Goal: Entertainment & Leisure: Consume media (video, audio)

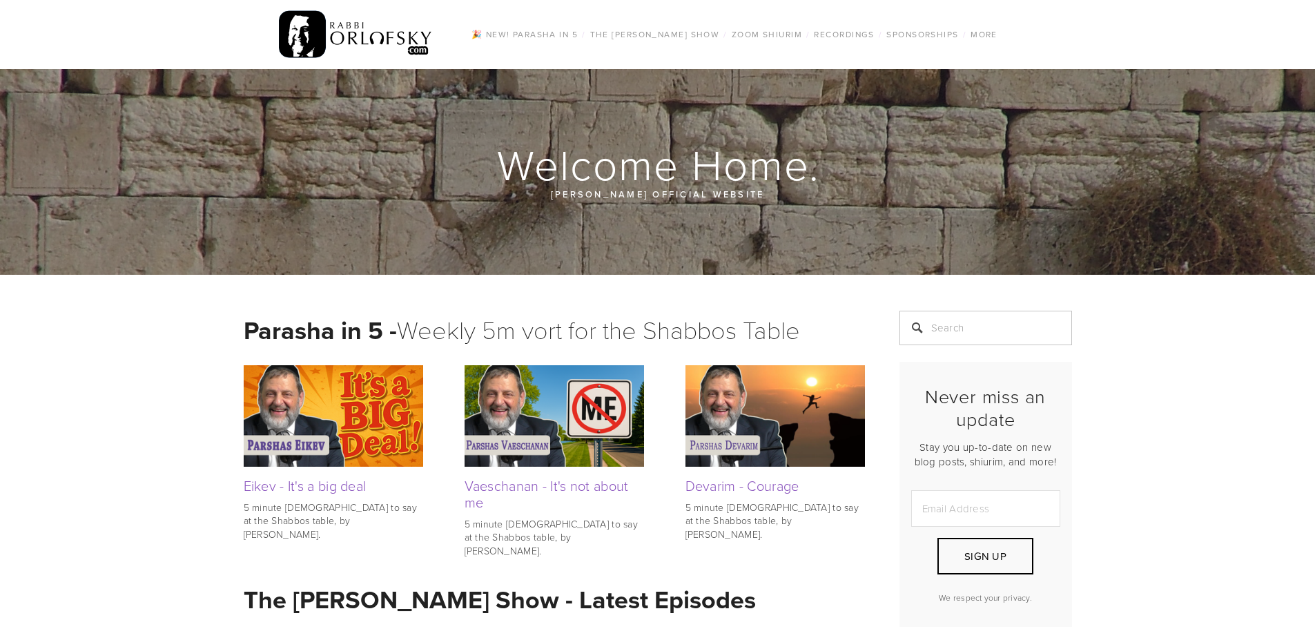
click at [1059, 13] on div "🎉 NEW! Parasha in 5 / The Rabbi Orlofsky Show / All Episodes Tefila series Shid…" at bounding box center [658, 34] width 828 height 69
click at [632, 52] on link "All Episodes" at bounding box center [633, 55] width 101 height 15
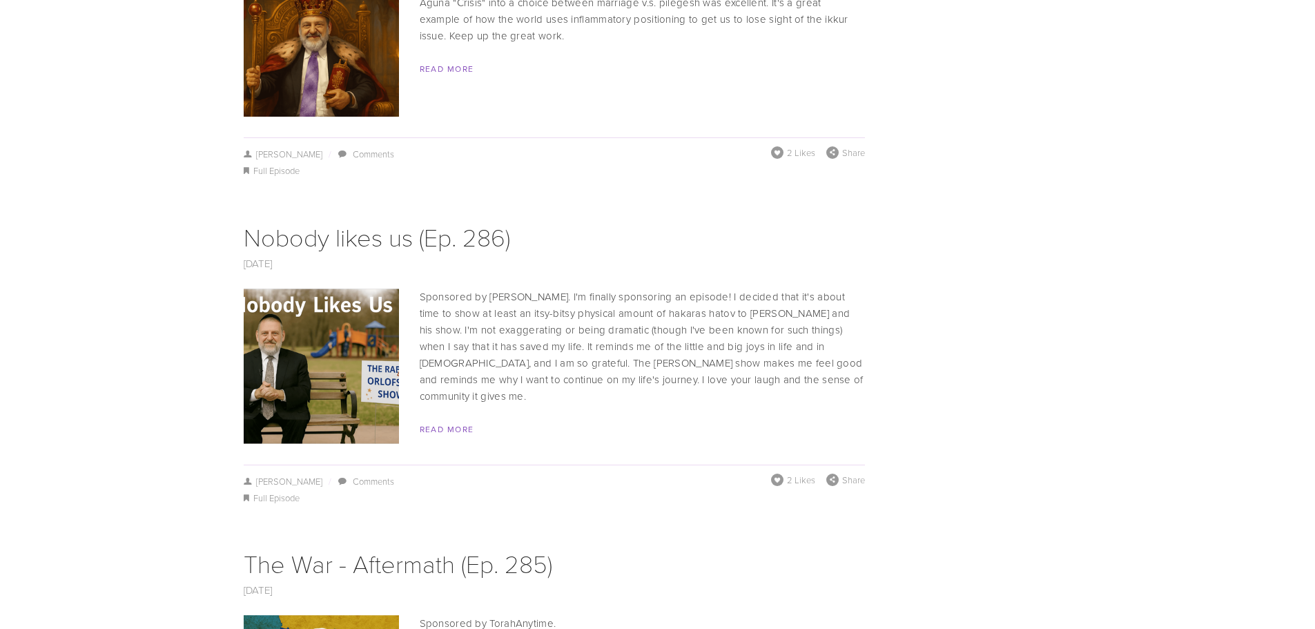
scroll to position [3589, 0]
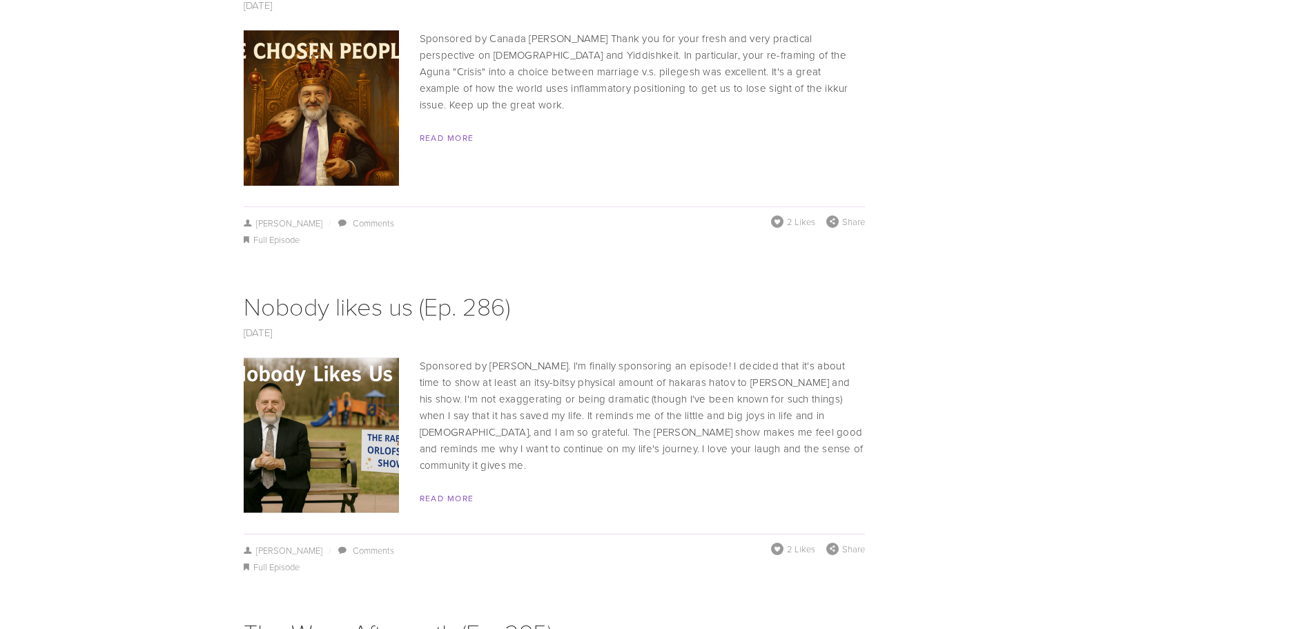
click at [793, 81] on div "[DATE] The [DEMOGRAPHIC_DATA] and the Non [DEMOGRAPHIC_DATA] (Ep. 287) [DATE] /…" at bounding box center [554, 86] width 621 height 326
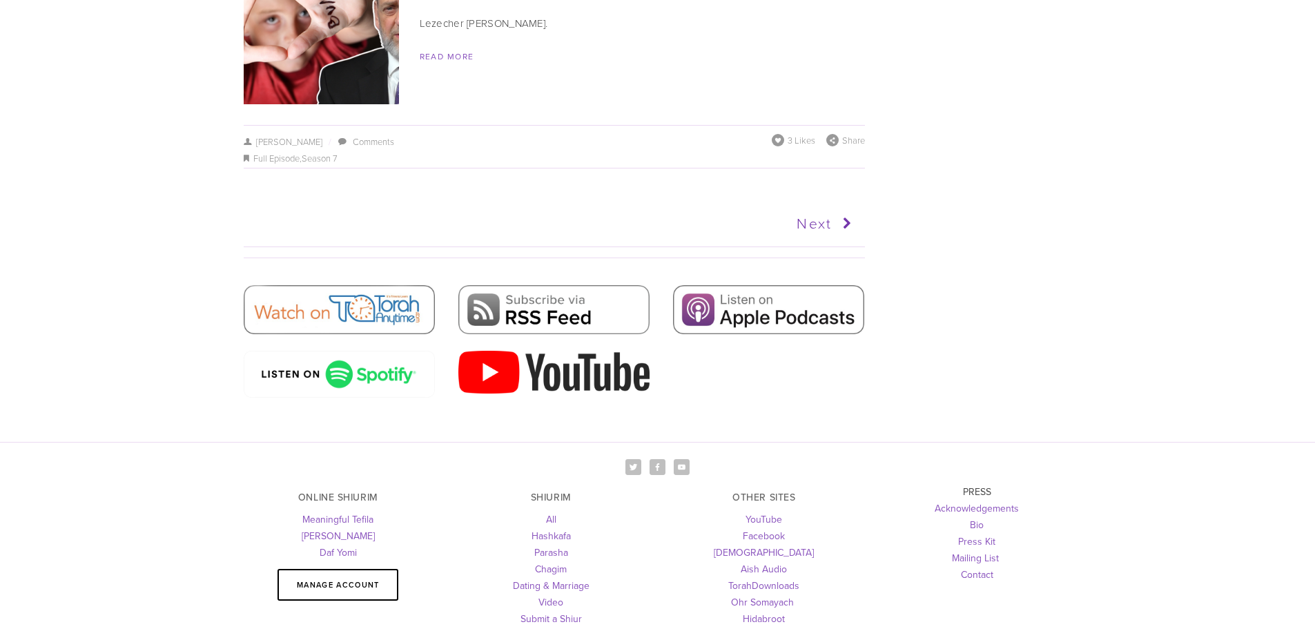
scroll to position [7942, 0]
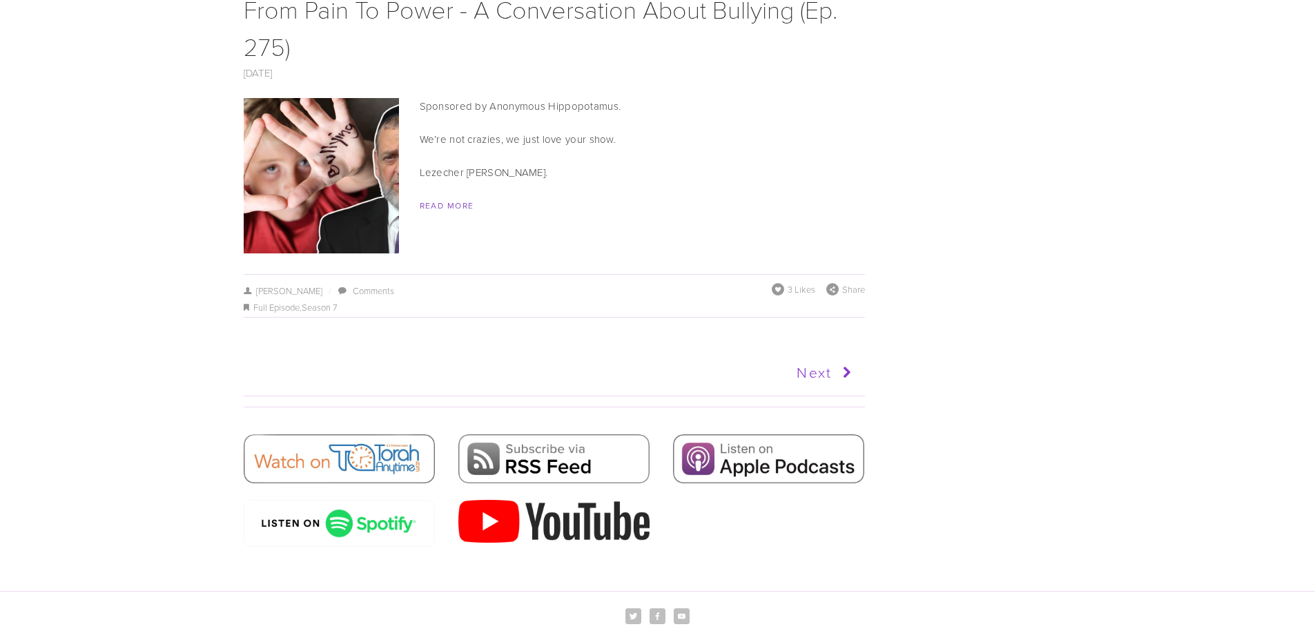
click at [825, 355] on link "Next" at bounding box center [705, 372] width 304 height 35
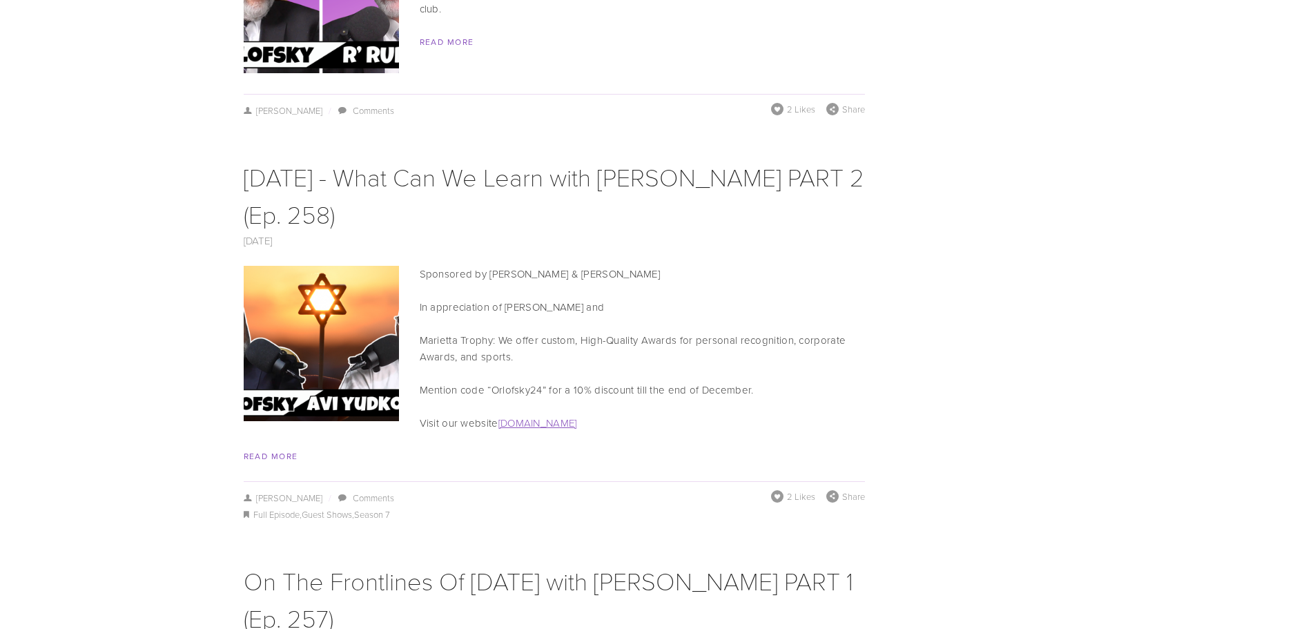
scroll to position [5728, 0]
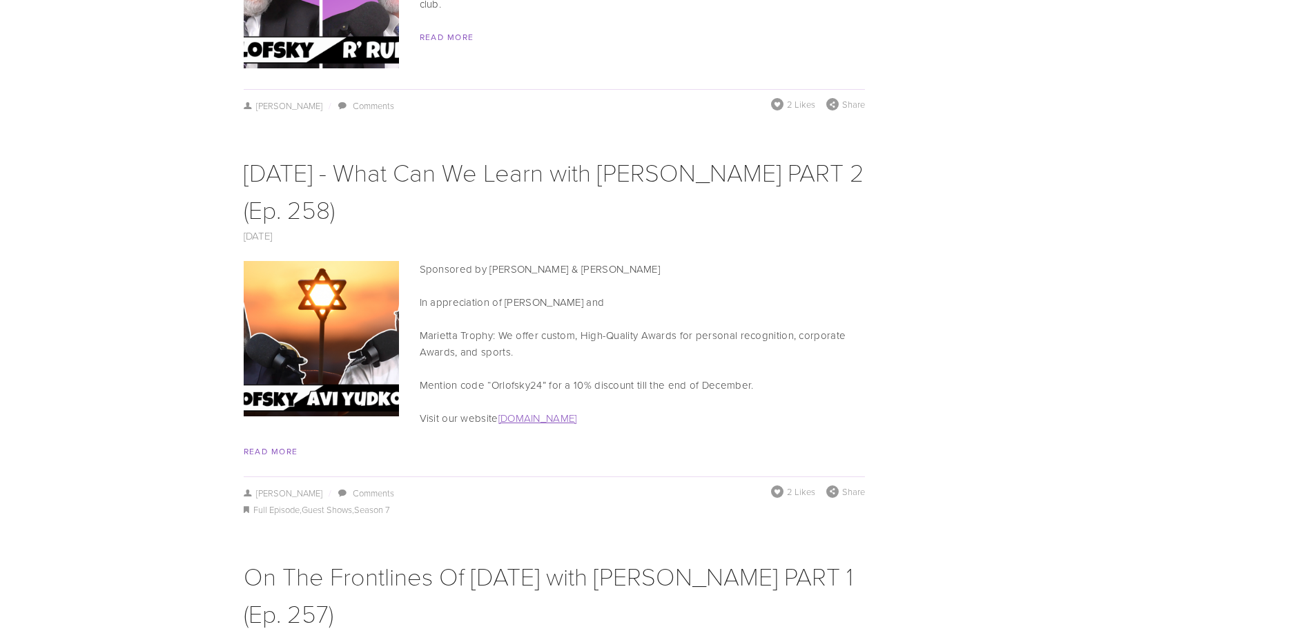
click at [722, 261] on div "Sponsored by Eli & Rena Gray In appreciation of R' Orlofsky and Marietta Trophy…" at bounding box center [554, 360] width 621 height 199
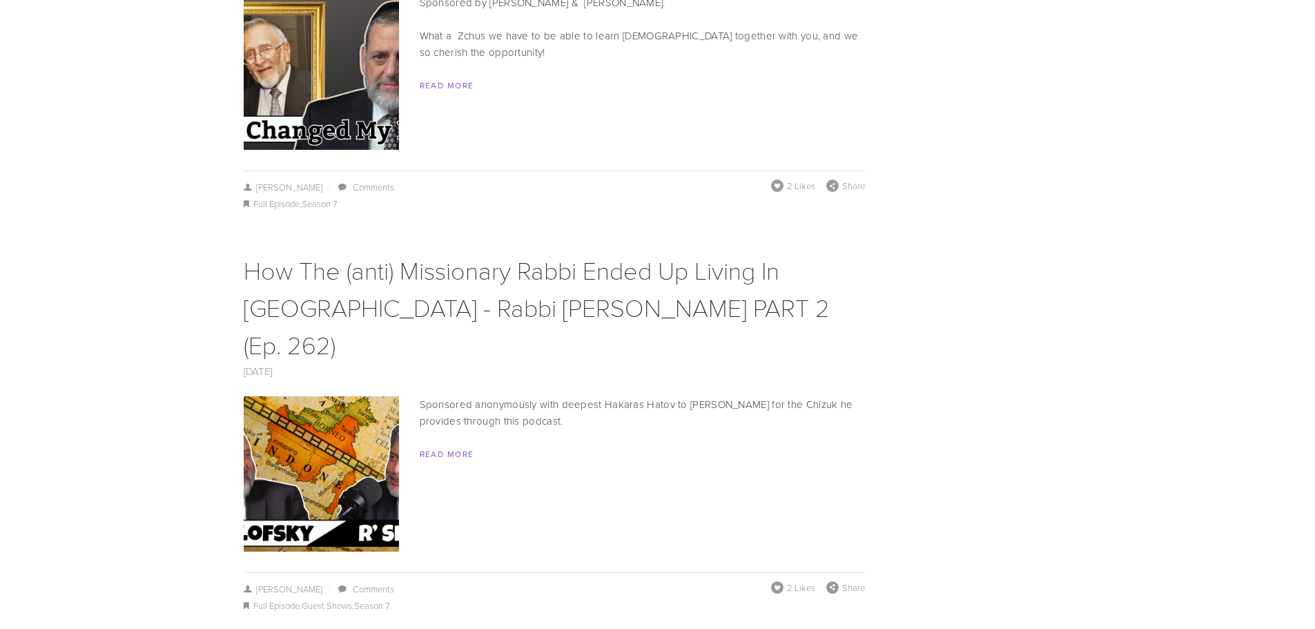
scroll to position [4141, 0]
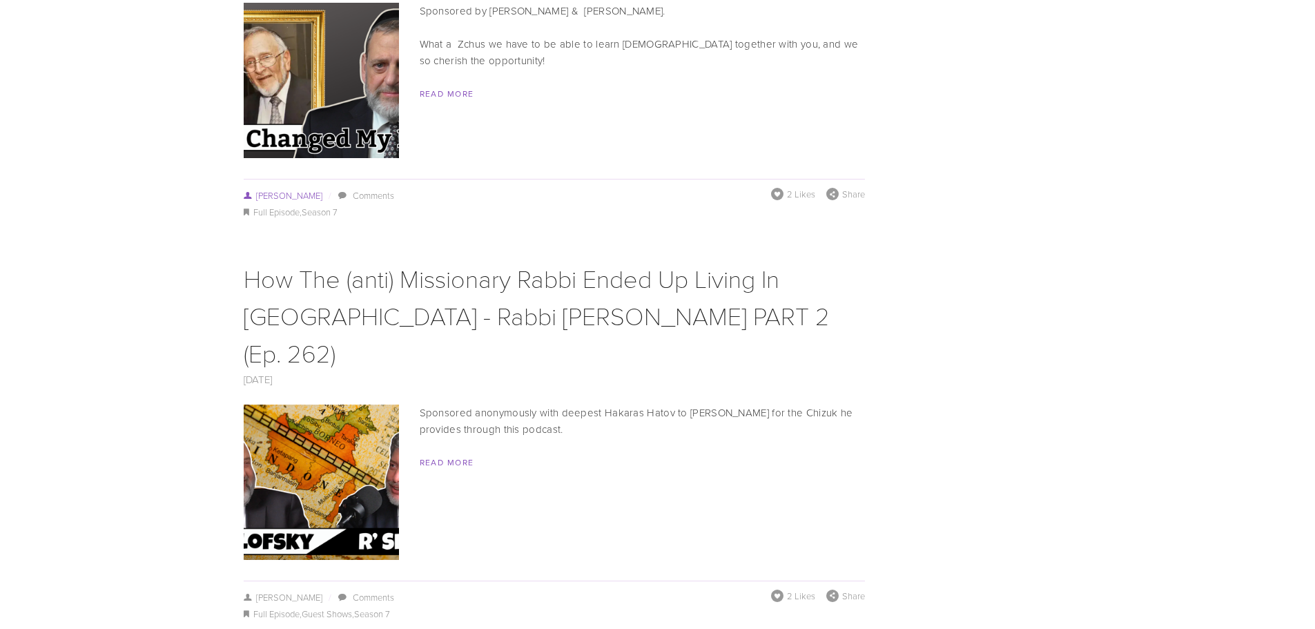
click at [284, 189] on link "[PERSON_NAME]" at bounding box center [283, 195] width 79 height 12
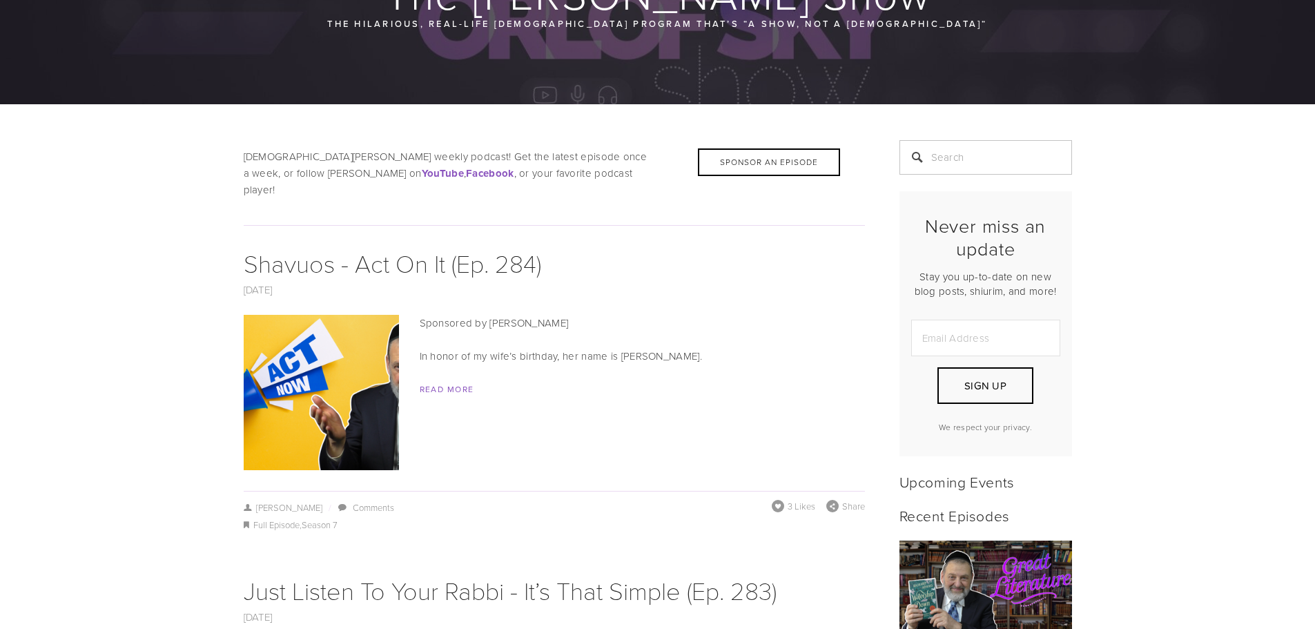
scroll to position [483, 0]
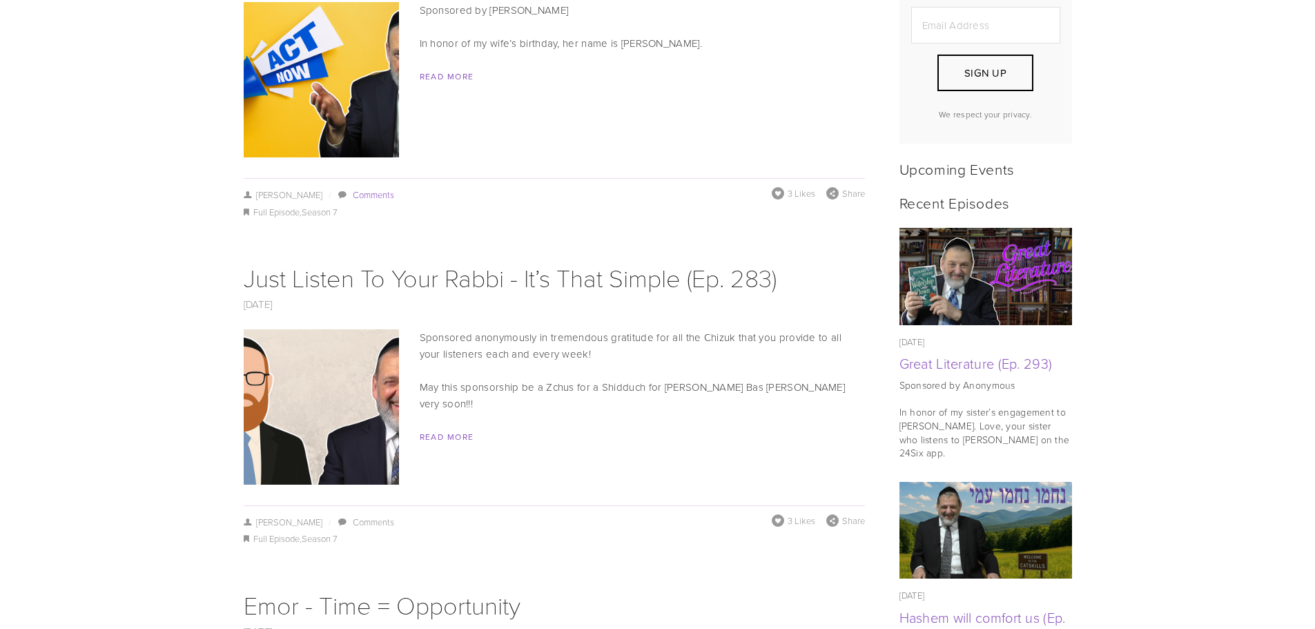
click at [380, 188] on link "Comments" at bounding box center [373, 194] width 41 height 12
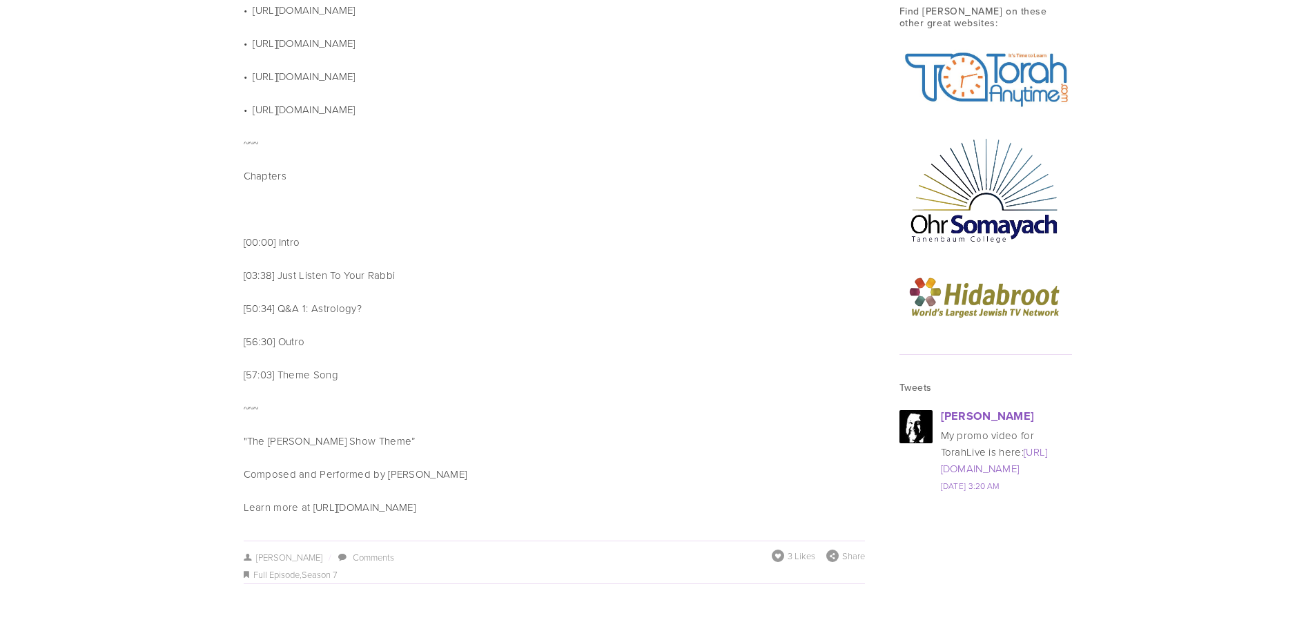
scroll to position [1887, 0]
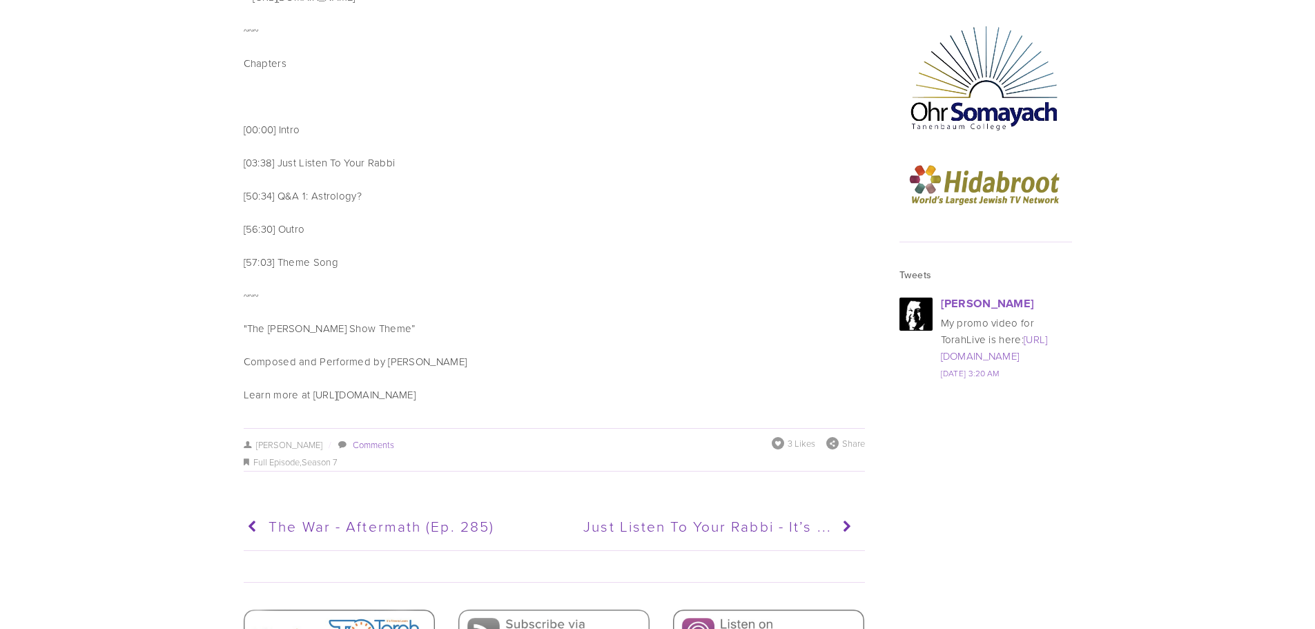
click at [388, 438] on link "Comments" at bounding box center [373, 444] width 41 height 12
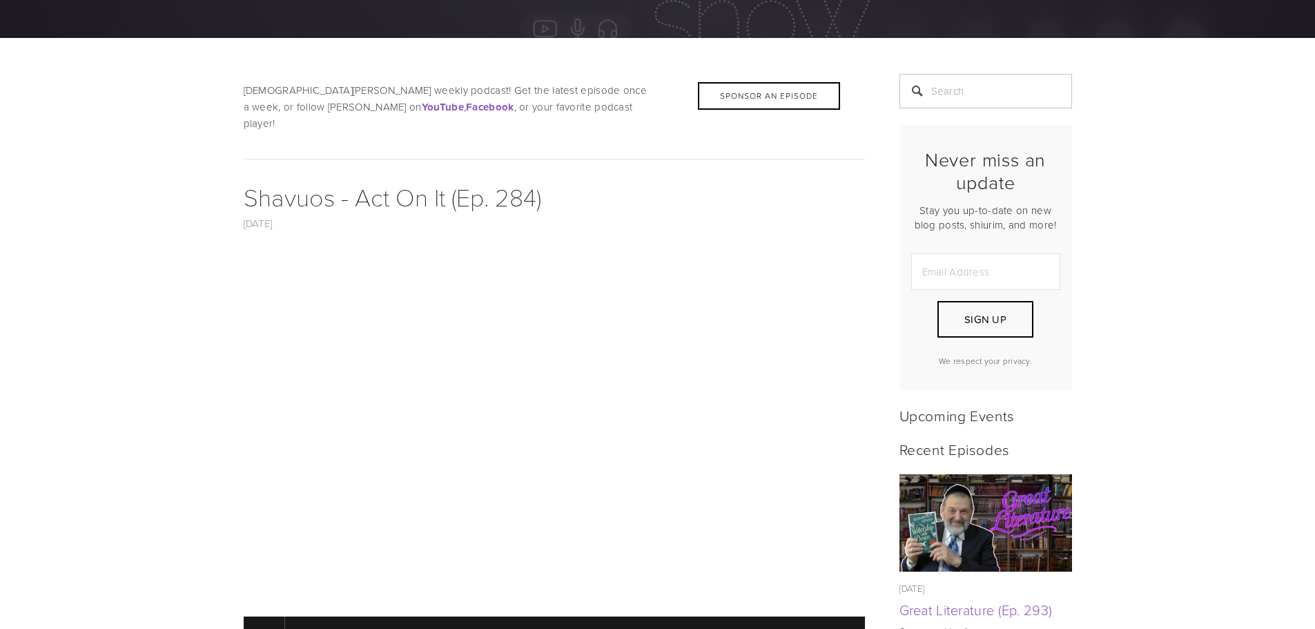
scroll to position [0, 0]
